Goal: Task Accomplishment & Management: Use online tool/utility

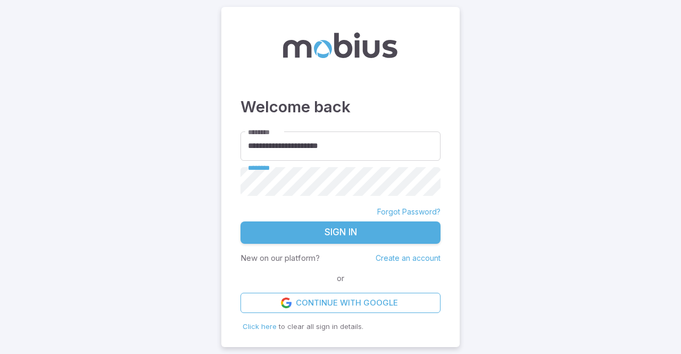
click at [241, 221] on button "Sign In" at bounding box center [341, 232] width 200 height 22
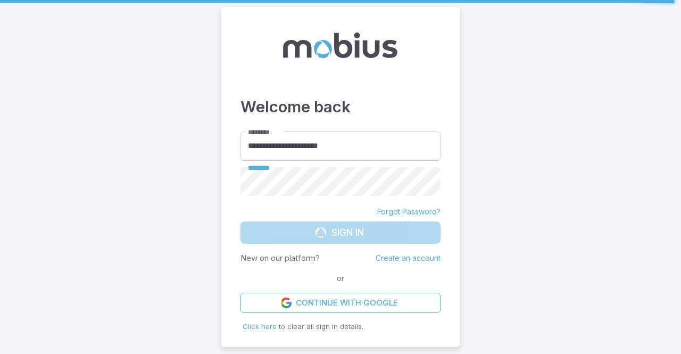
click at [323, 231] on form "**********" at bounding box center [341, 222] width 200 height 182
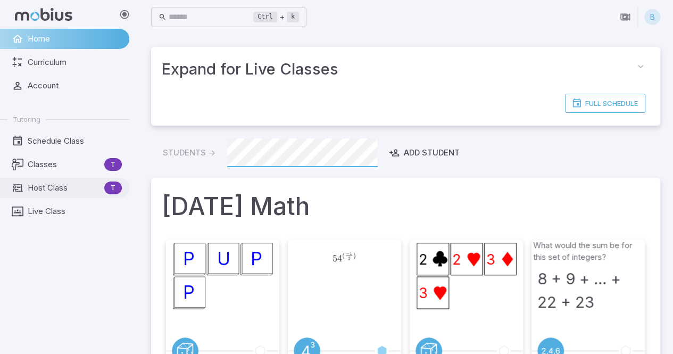
click at [75, 191] on span "Host Class" at bounding box center [64, 188] width 72 height 12
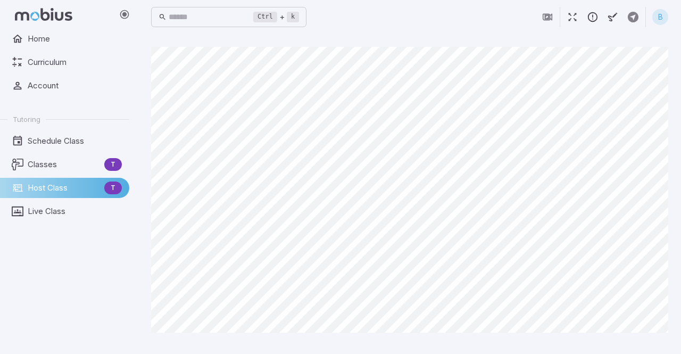
click at [615, 34] on main "Canvas actions 100 % Exit zen mode" at bounding box center [409, 194] width 543 height 320
